Goal: Check status: Check status

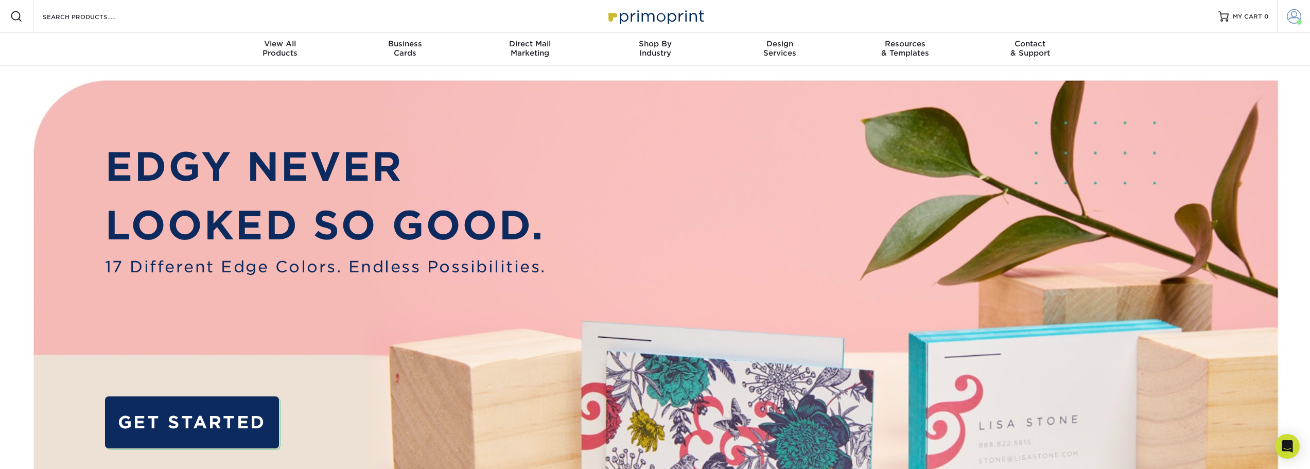
click at [1293, 19] on span at bounding box center [1294, 16] width 14 height 14
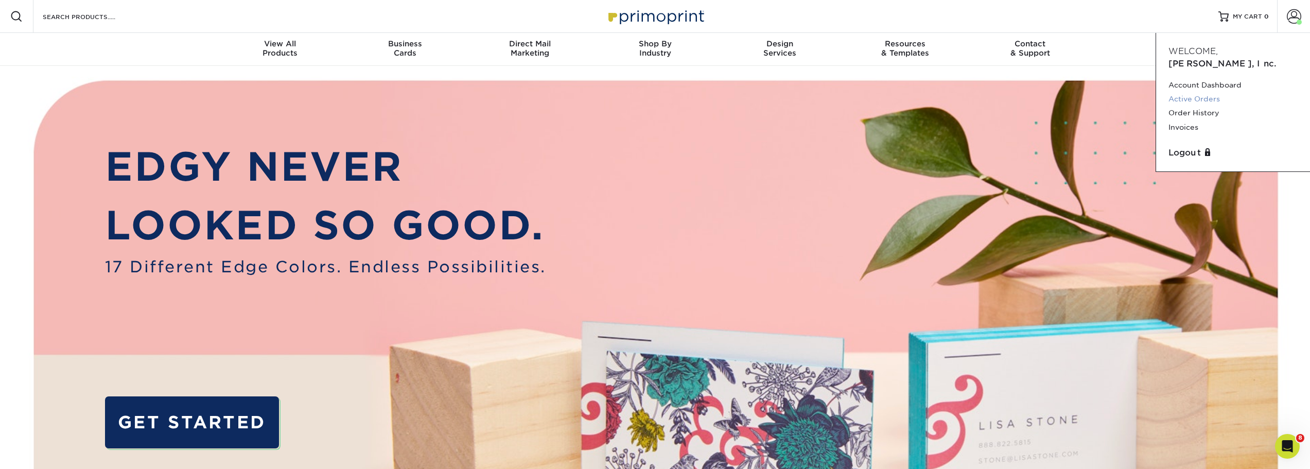
click at [1214, 92] on link "Active Orders" at bounding box center [1233, 99] width 129 height 14
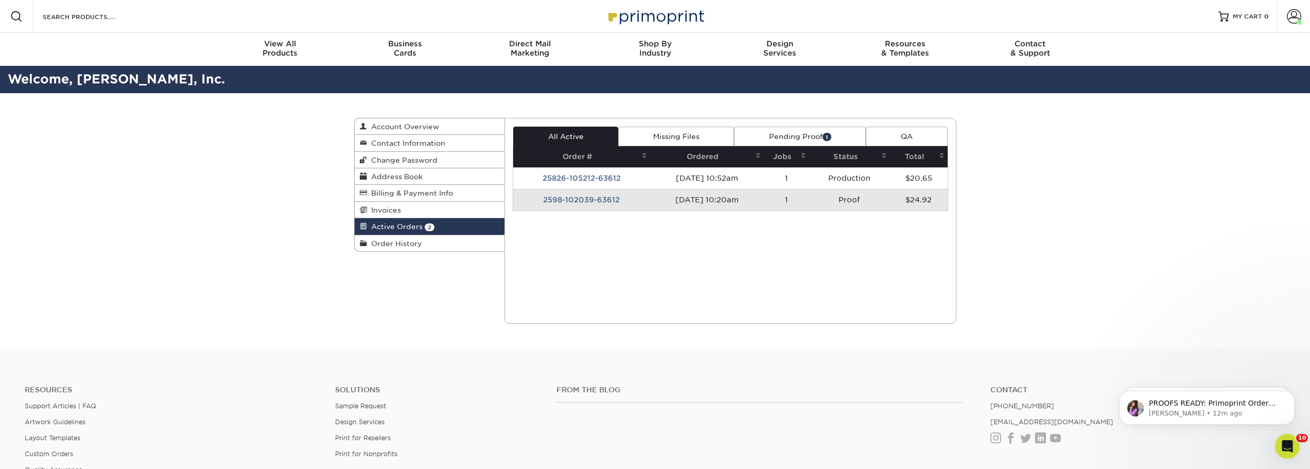
click at [600, 195] on td "2598-102039-63612" at bounding box center [581, 200] width 137 height 22
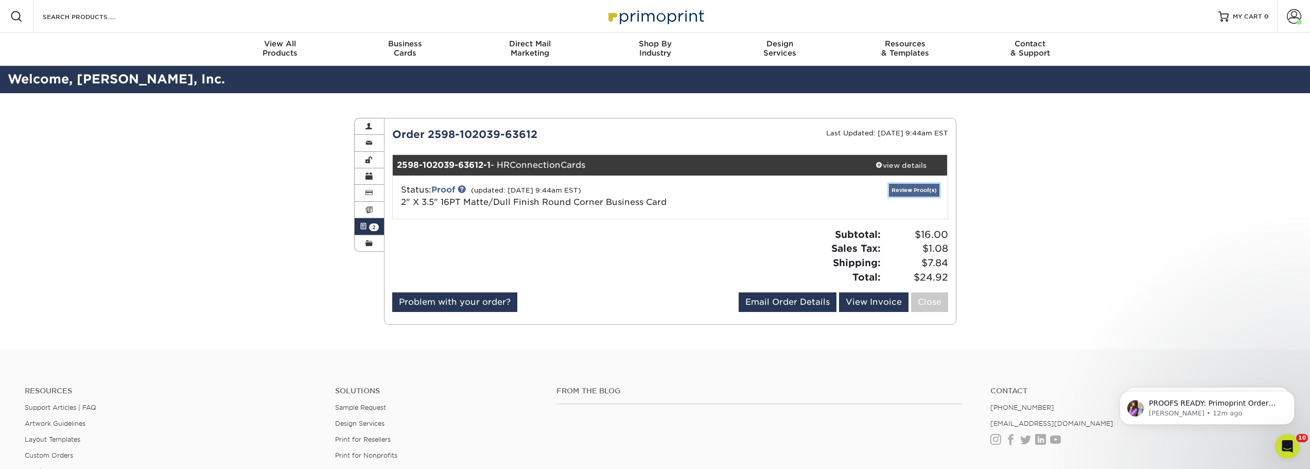
click at [917, 189] on link "Review Proof(s)" at bounding box center [914, 190] width 50 height 13
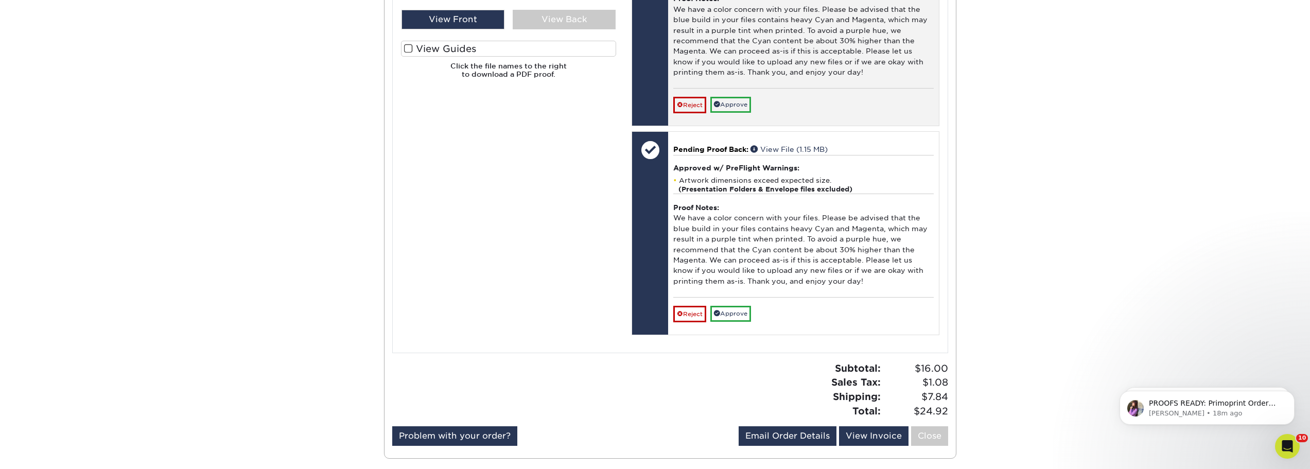
scroll to position [515, 0]
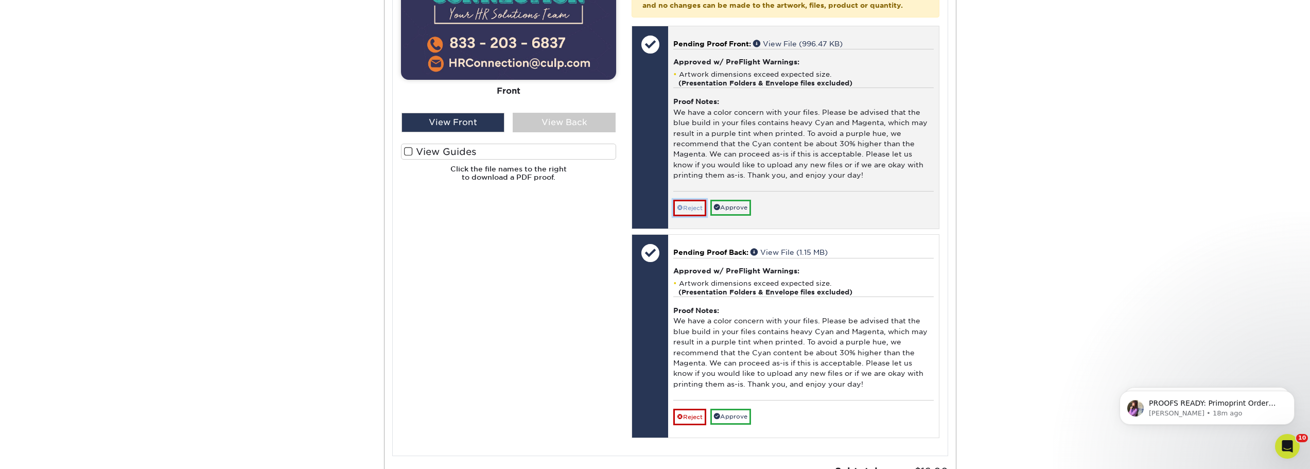
click at [690, 215] on link "Reject" at bounding box center [689, 208] width 33 height 16
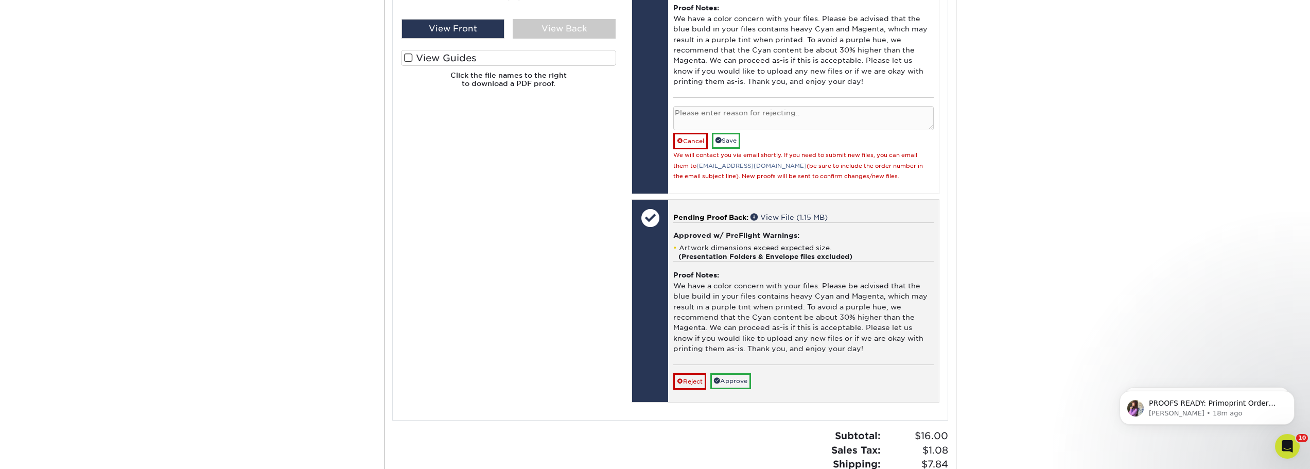
scroll to position [618, 0]
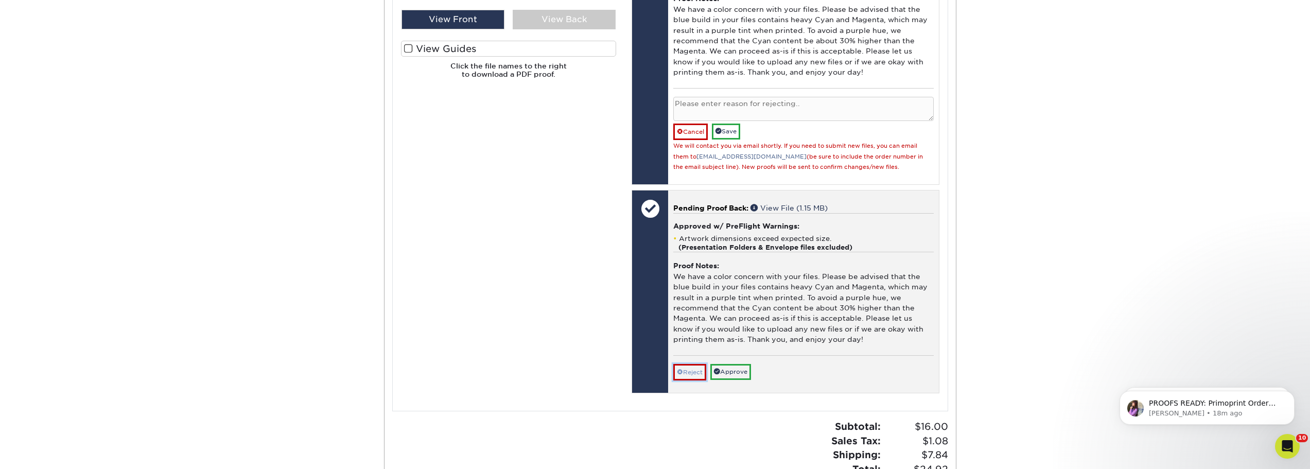
click at [692, 378] on link "Reject" at bounding box center [689, 372] width 33 height 16
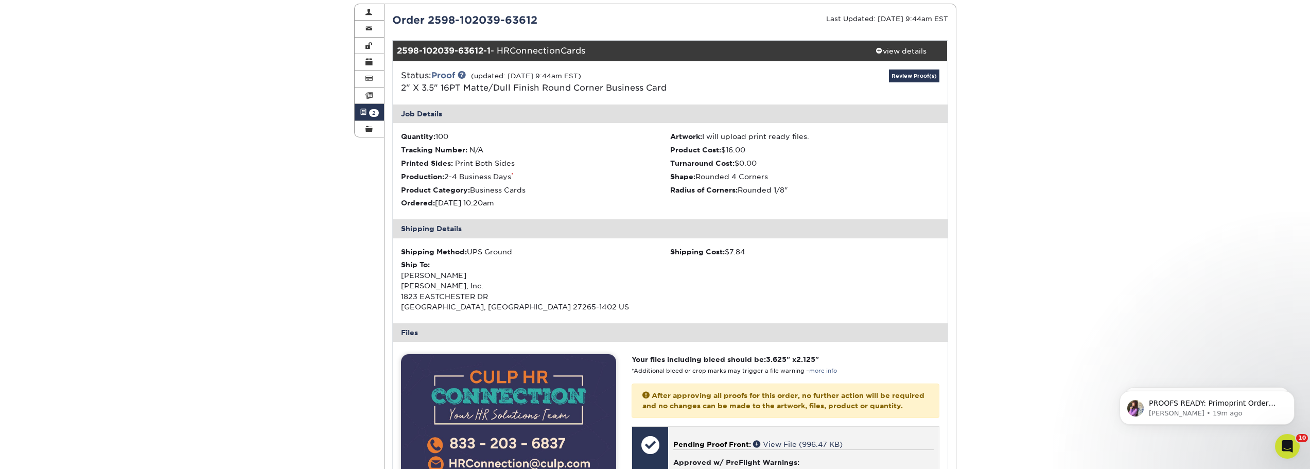
scroll to position [51, 0]
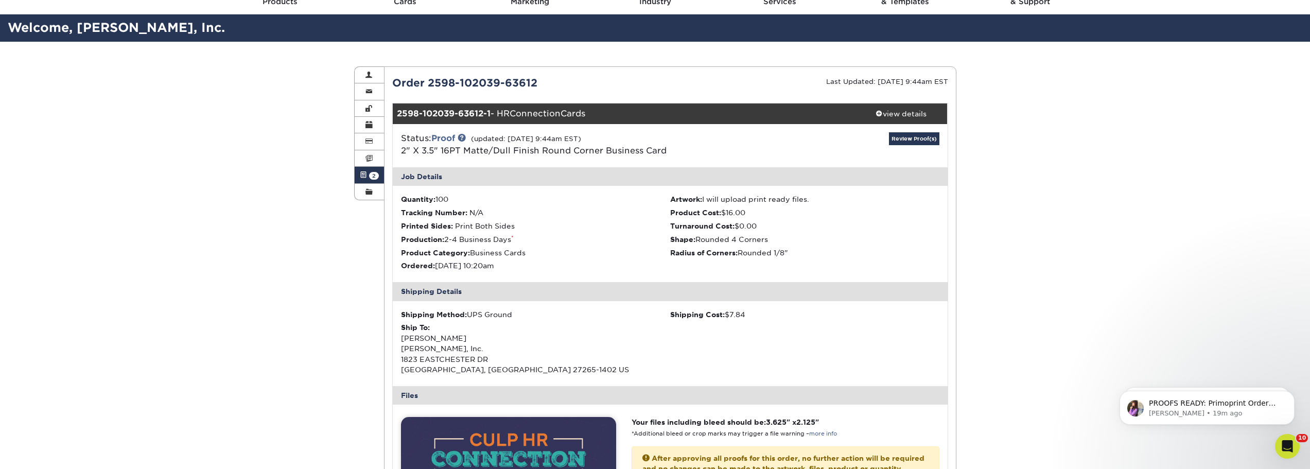
drag, startPoint x: 550, startPoint y: 84, endPoint x: 391, endPoint y: 85, distance: 159.6
click at [391, 85] on div "Order 2598-102039-63612" at bounding box center [528, 82] width 286 height 15
copy div "Order 2598-102039-63612"
